Goal: Understand process/instructions: Learn how to perform a task or action

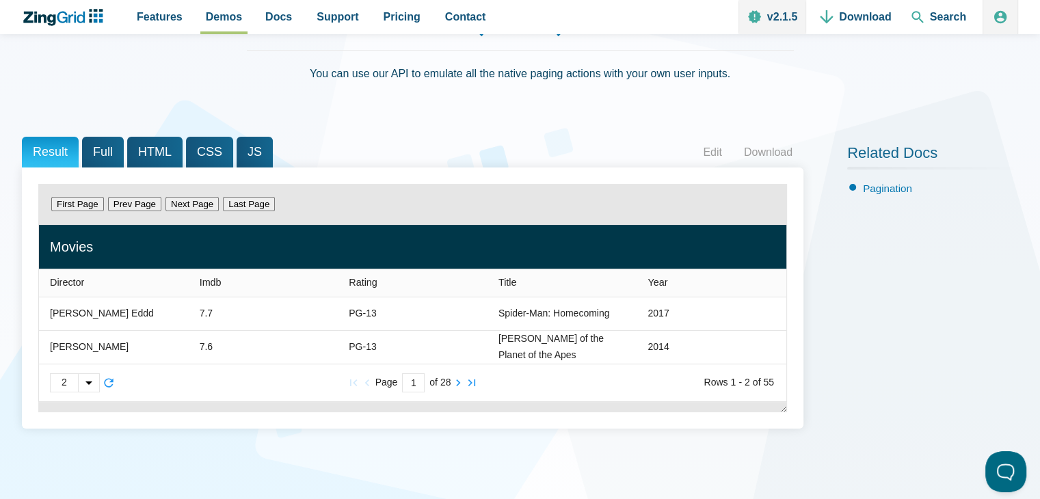
scroll to position [137, 0]
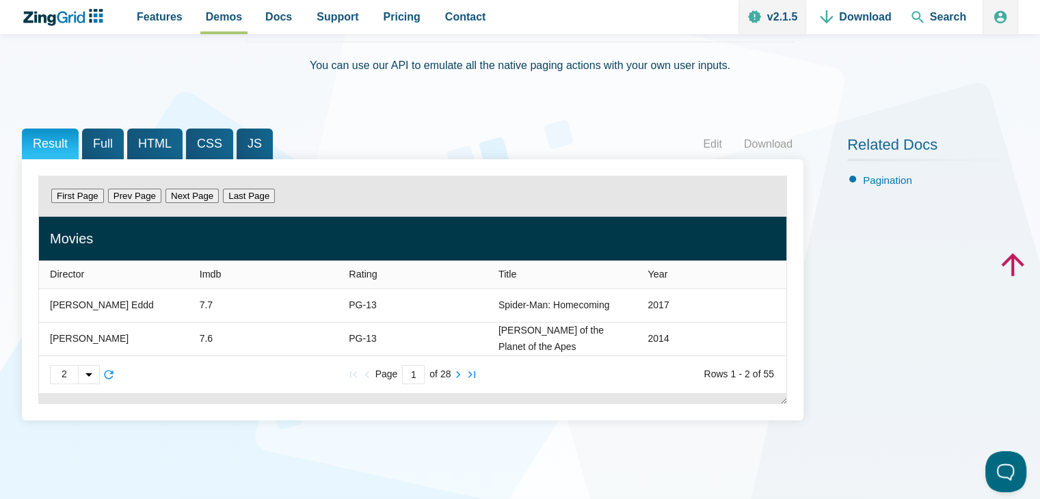
click at [399, 372] on div "Page 1 of 28" at bounding box center [413, 374] width 242 height 19
click at [416, 374] on input "1" at bounding box center [413, 374] width 23 height 19
type input "5"
type zg-input "5"
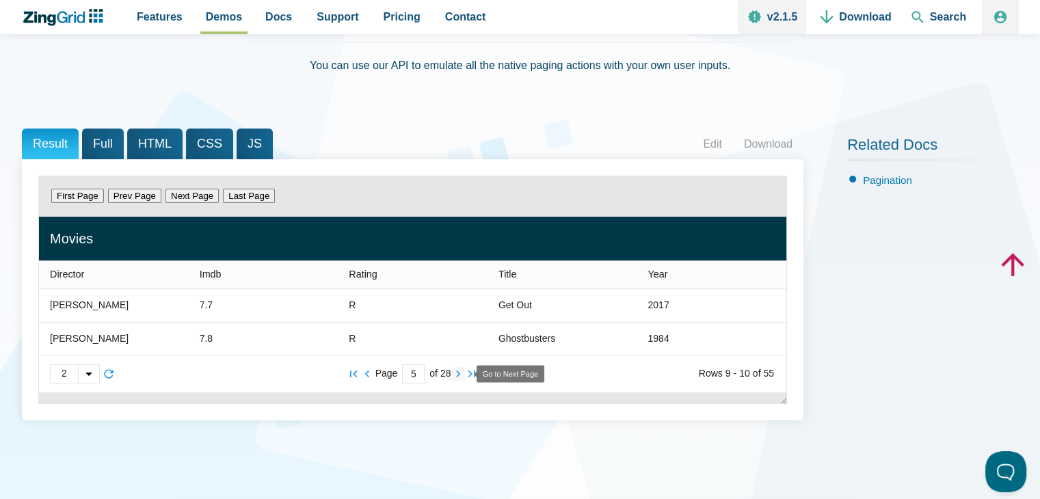
click at [459, 374] on zg-icon "nextpage" at bounding box center [458, 374] width 14 height 14
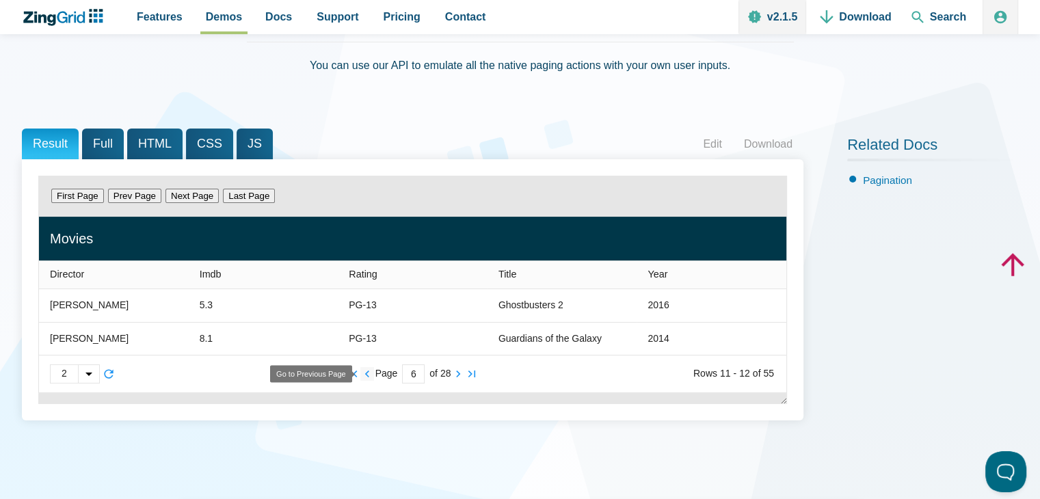
click at [364, 371] on zg-icon "prevpage" at bounding box center [367, 374] width 14 height 14
type input "5"
drag, startPoint x: 405, startPoint y: 375, endPoint x: 423, endPoint y: 378, distance: 18.0
click at [422, 378] on input "5" at bounding box center [413, 373] width 23 height 19
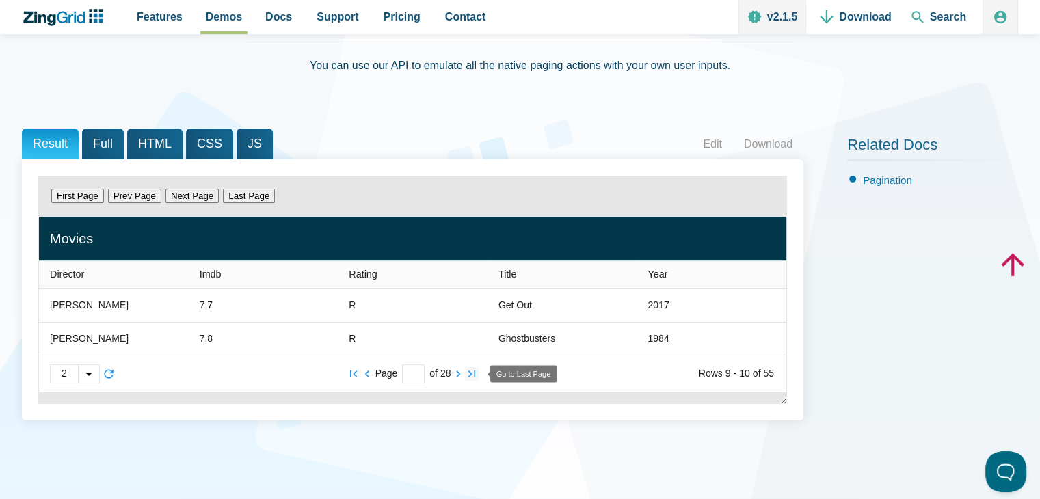
type input "NaN"
click at [495, 373] on div "Page NaN of 28" at bounding box center [413, 373] width 242 height 19
click at [490, 373] on div "Page NaN of 28" at bounding box center [413, 373] width 242 height 19
click at [93, 369] on div "App Content" at bounding box center [88, 374] width 21 height 18
click at [171, 375] on div "App Content" at bounding box center [520, 249] width 1040 height 499
